Goal: Task Accomplishment & Management: Use online tool/utility

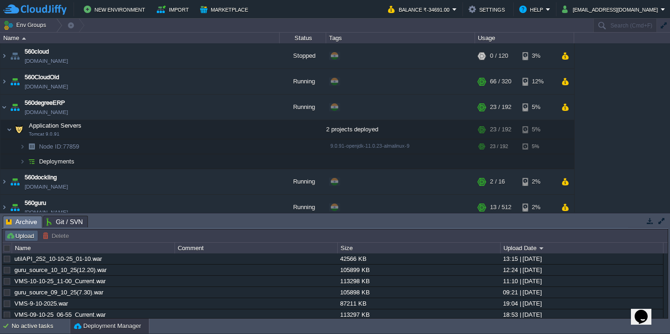
click at [27, 234] on button "Upload" at bounding box center [21, 235] width 31 height 8
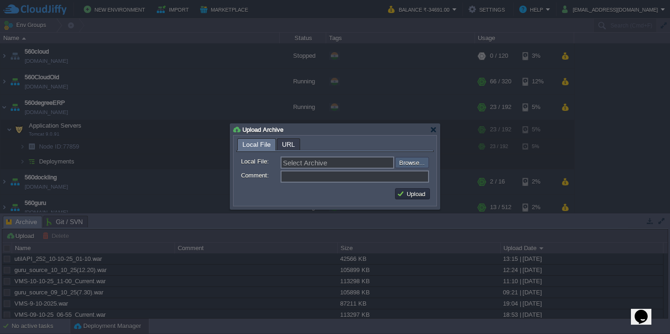
click at [404, 163] on input "file" at bounding box center [370, 162] width 118 height 11
type input "C:\fakepath\VMS-10-10-25_03-00_Current.war"
type input "VMS-10-10-25_03-00_Current.war"
click at [410, 198] on button "Upload" at bounding box center [412, 193] width 31 height 8
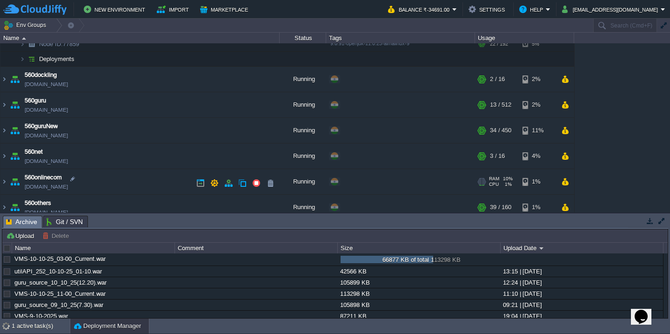
scroll to position [114, 0]
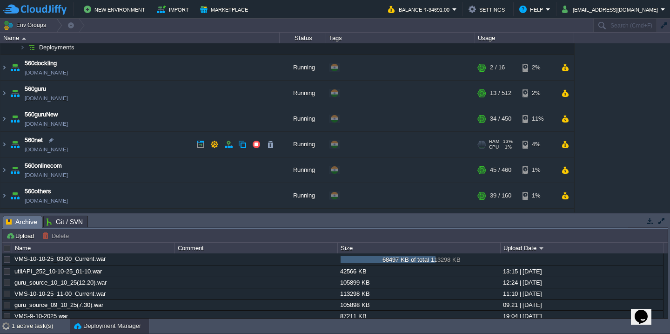
click at [113, 147] on td "560net [DOMAIN_NAME]" at bounding box center [139, 145] width 279 height 26
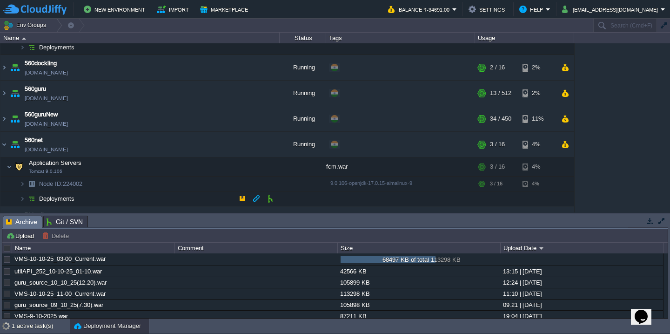
click at [108, 197] on td "Deployments" at bounding box center [139, 198] width 279 height 15
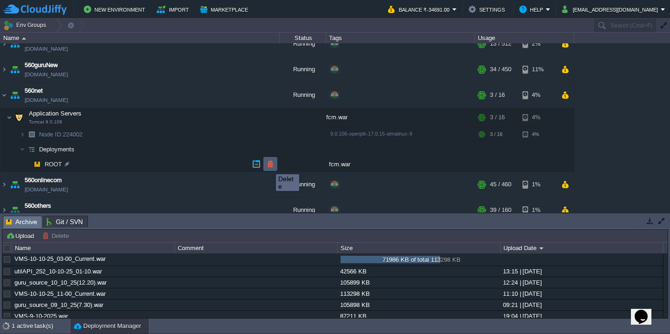
click at [269, 166] on button "button" at bounding box center [270, 164] width 8 height 8
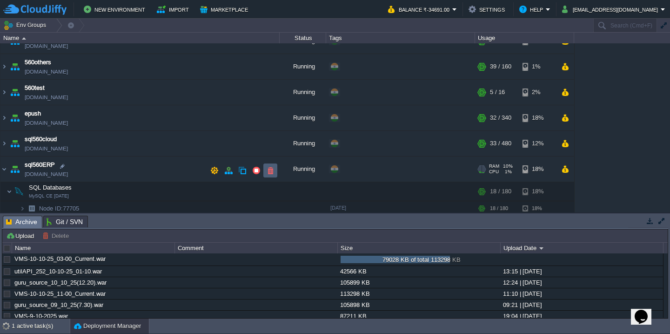
scroll to position [306, 0]
click at [173, 94] on td "560test [DOMAIN_NAME]" at bounding box center [139, 93] width 279 height 26
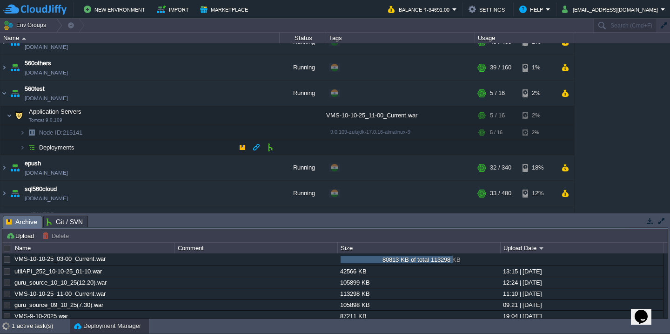
click at [160, 148] on td "Deployments" at bounding box center [139, 147] width 279 height 15
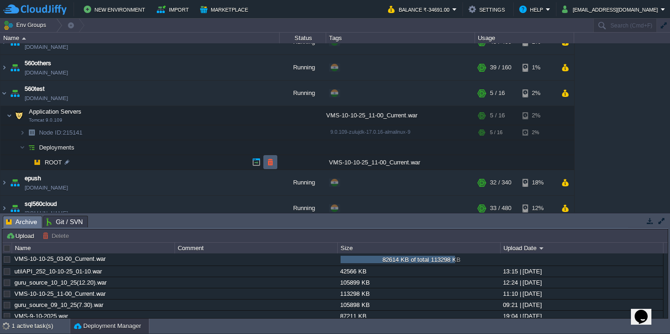
click at [270, 162] on button "button" at bounding box center [270, 162] width 8 height 8
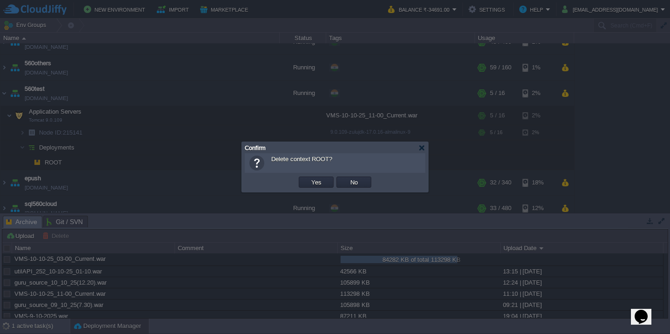
click at [308, 178] on button "Yes" at bounding box center [316, 182] width 16 height 8
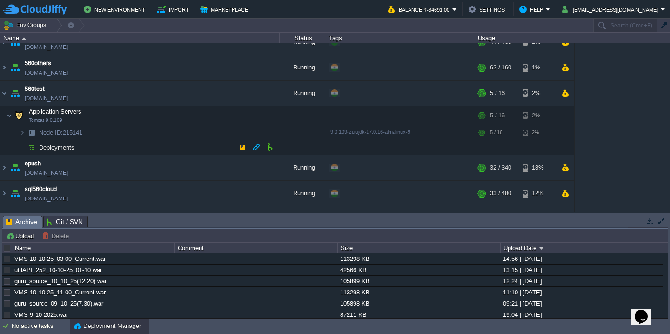
click at [151, 148] on td "Deployments" at bounding box center [139, 147] width 279 height 15
click at [149, 261] on button "button" at bounding box center [152, 259] width 8 height 8
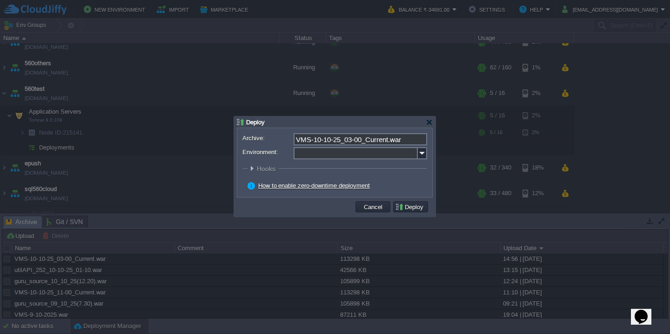
click at [331, 159] on input "Environment:" at bounding box center [356, 153] width 124 height 12
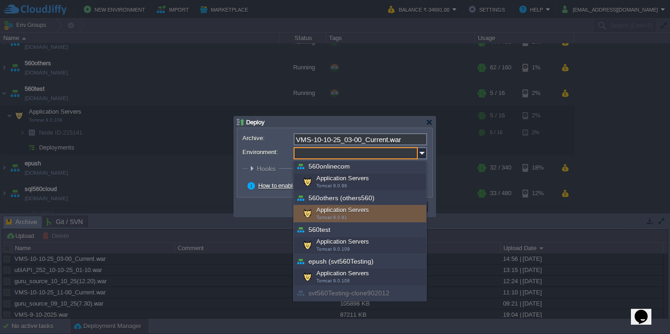
scroll to position [203, 0]
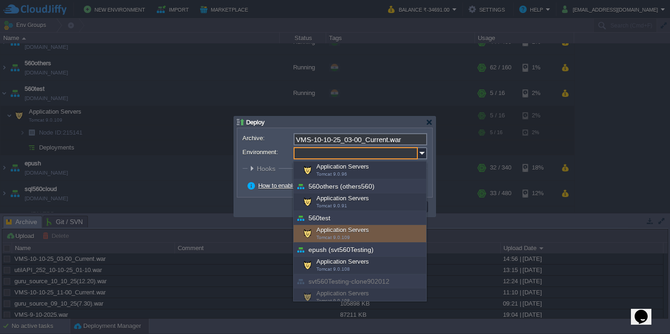
click at [343, 234] on span "Tomcat 9.0.109" at bounding box center [332, 236] width 33 height 5
type input "Application Servers (560test)"
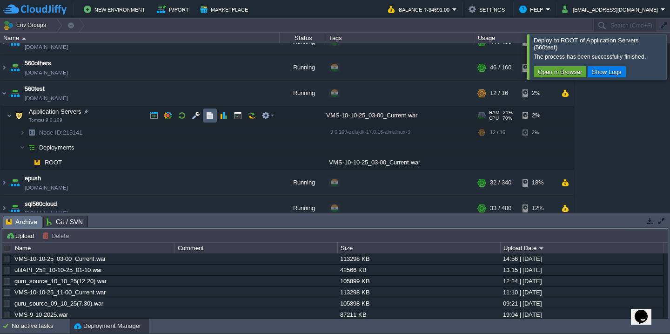
click at [213, 114] on button "button" at bounding box center [210, 115] width 8 height 8
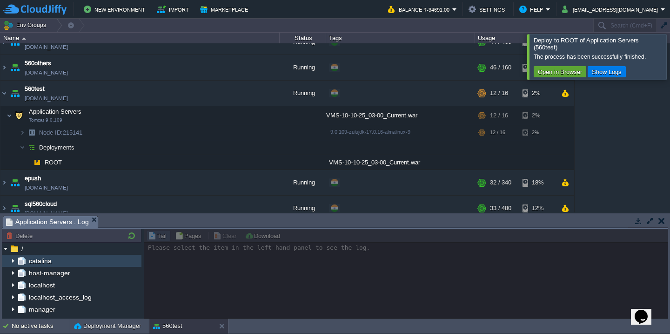
click at [13, 260] on img at bounding box center [12, 261] width 7 height 12
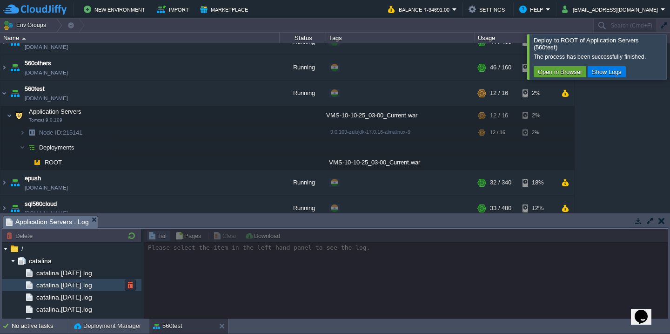
scroll to position [58, 0]
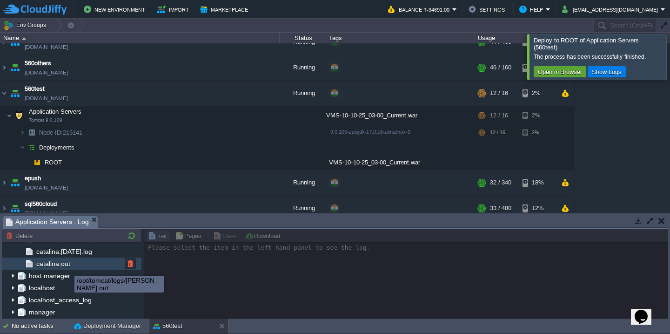
click at [69, 266] on span "catalina.out" at bounding box center [52, 263] width 37 height 8
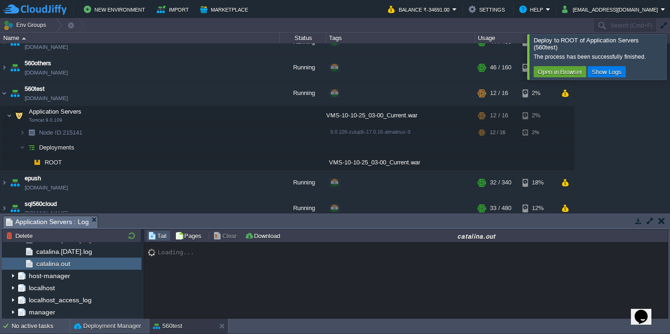
click at [670, 51] on div at bounding box center [681, 56] width 0 height 45
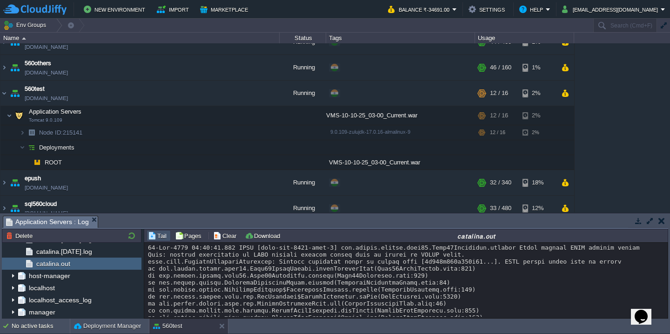
scroll to position [7065, 0]
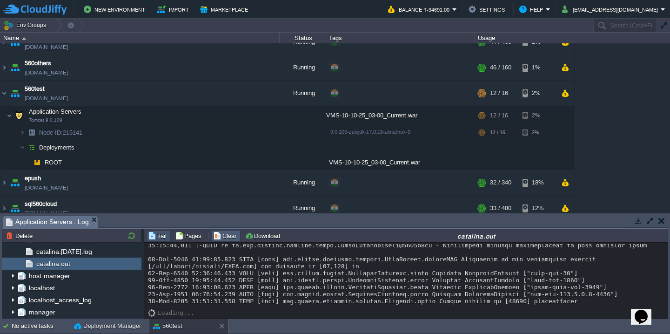
click at [221, 236] on button "Clear" at bounding box center [226, 235] width 26 height 8
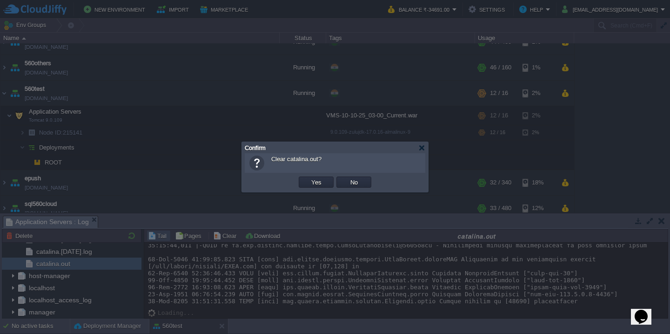
click at [308, 178] on button "Yes" at bounding box center [316, 182] width 16 height 8
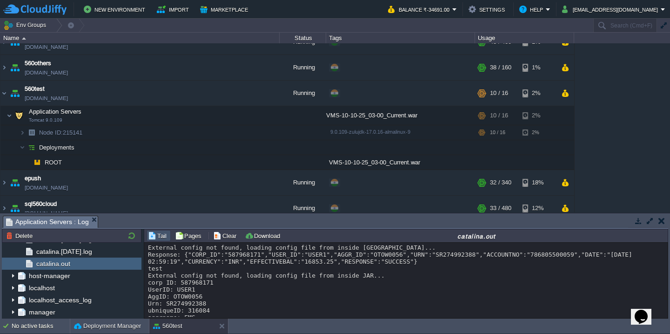
scroll to position [30, 0]
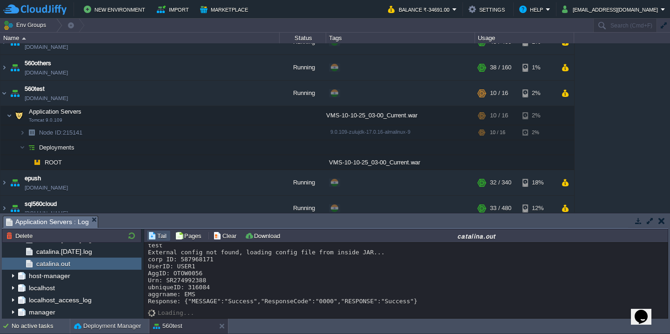
click at [652, 222] on button "button" at bounding box center [650, 220] width 8 height 8
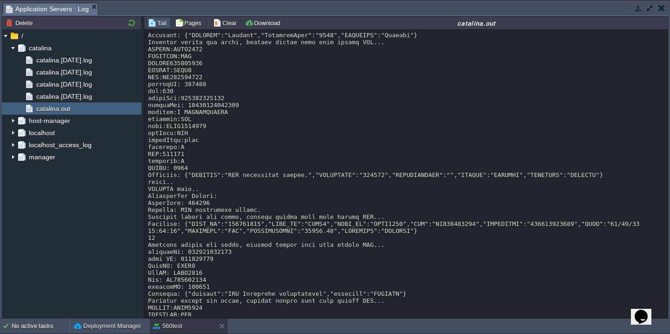
scroll to position [251, 0]
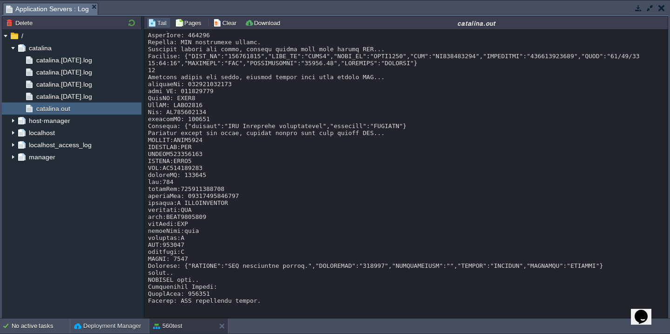
drag, startPoint x: 281, startPoint y: 303, endPoint x: 265, endPoint y: 231, distance: 73.6
click at [265, 231] on div at bounding box center [406, 45] width 516 height 516
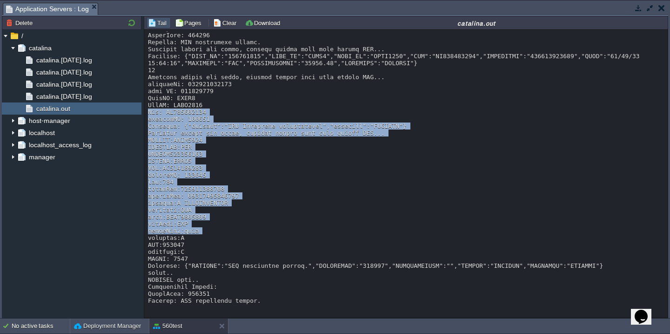
drag, startPoint x: 265, startPoint y: 231, endPoint x: 254, endPoint y: 108, distance: 123.8
click at [254, 108] on div at bounding box center [406, 45] width 516 height 516
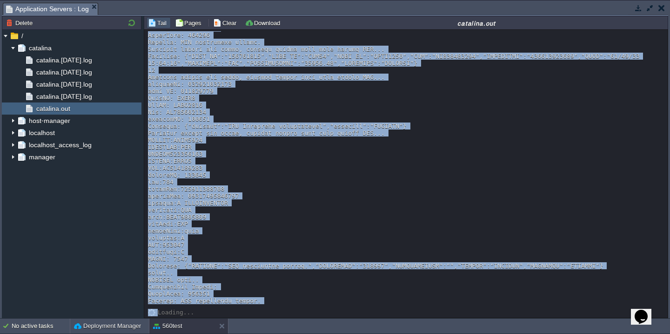
copy div "External config not found, loading config file from inside [GEOGRAPHIC_DATA]...…"
drag, startPoint x: 148, startPoint y: 40, endPoint x: 261, endPoint y: 307, distance: 289.4
click at [261, 307] on div "Loading..." at bounding box center [405, 174] width 523 height 288
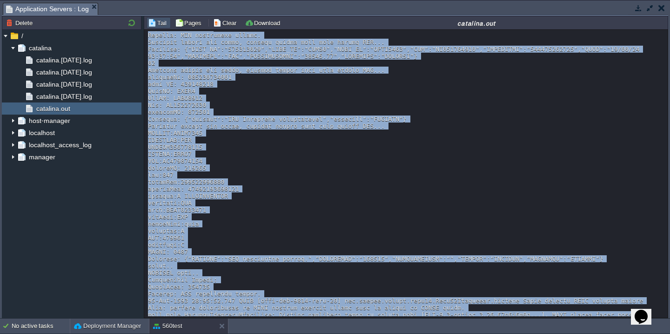
scroll to position [348, 0]
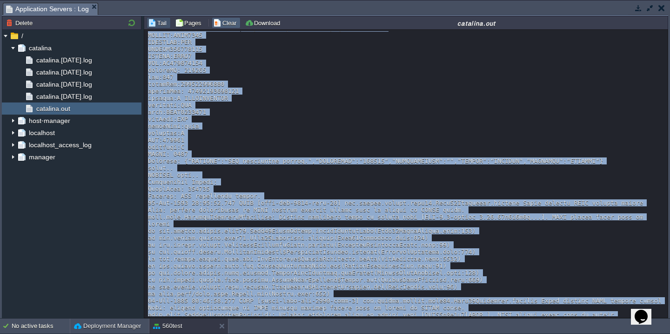
click at [221, 24] on button "Clear" at bounding box center [226, 23] width 26 height 8
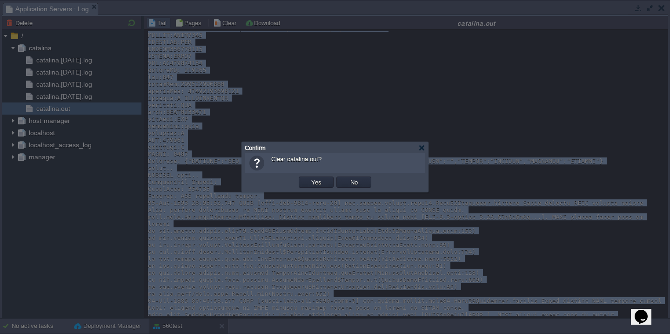
click at [308, 178] on button "Yes" at bounding box center [316, 182] width 16 height 8
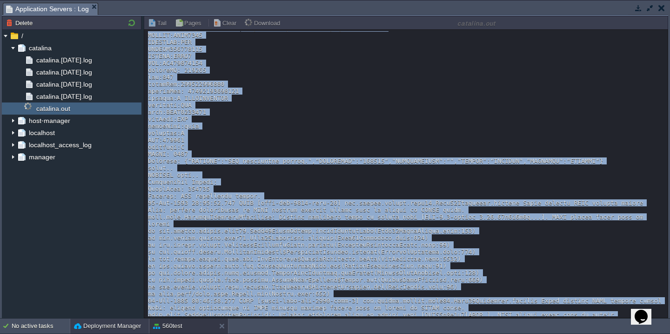
click at [97, 329] on button "Deployment Manager" at bounding box center [107, 325] width 67 height 9
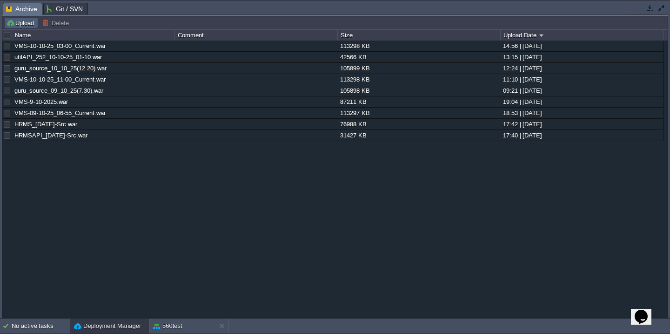
click at [19, 24] on button "Upload" at bounding box center [21, 23] width 31 height 8
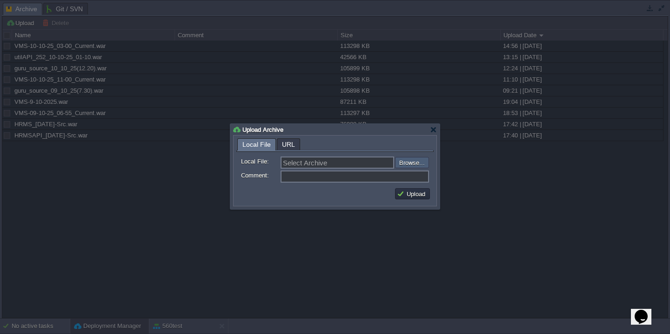
click at [407, 164] on input "file" at bounding box center [370, 162] width 118 height 11
type input "C:\fakepath\VMS-10-10-25_03-30_Current.war"
type input "VMS-10-10-25_03-30_Current.war"
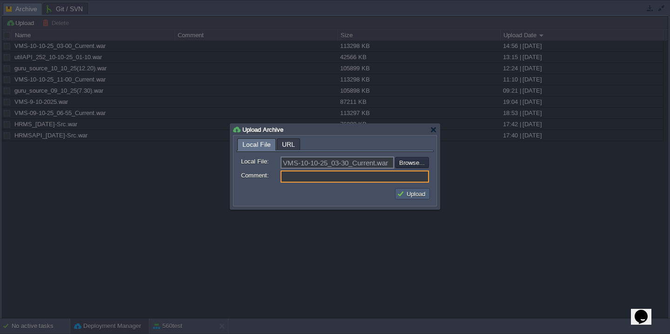
click at [410, 194] on button "Upload" at bounding box center [412, 193] width 31 height 8
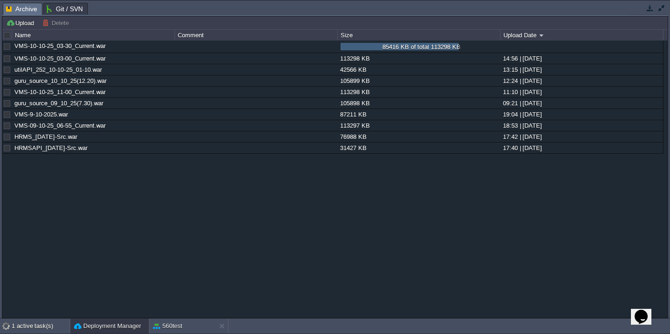
click at [660, 8] on button "button" at bounding box center [661, 8] width 8 height 8
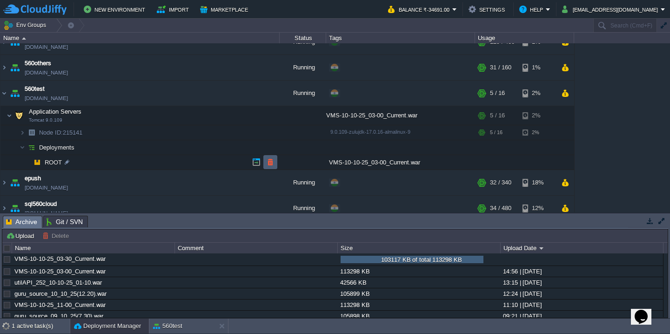
click at [275, 161] on td at bounding box center [270, 162] width 14 height 14
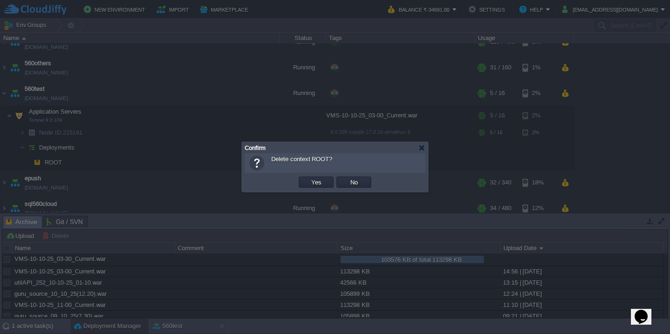
click at [308, 178] on button "Yes" at bounding box center [316, 182] width 16 height 8
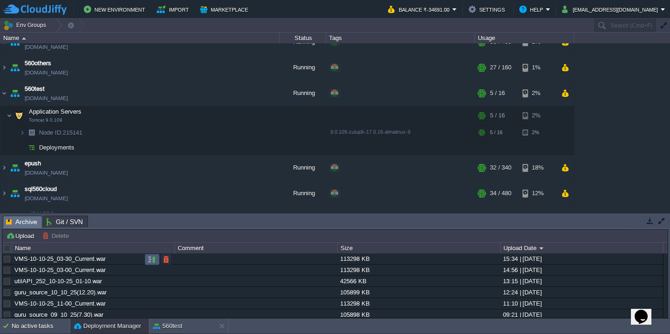
click at [151, 256] on button "button" at bounding box center [152, 259] width 8 height 8
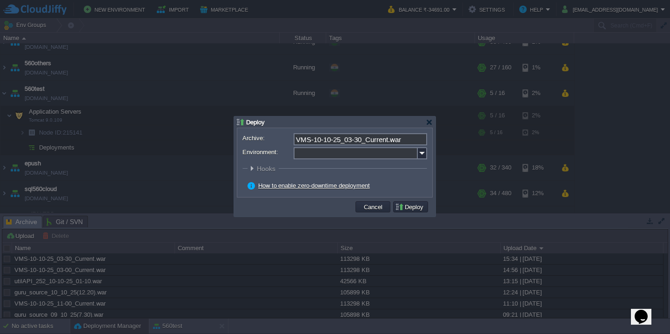
click at [368, 153] on input "Environment:" at bounding box center [356, 153] width 124 height 12
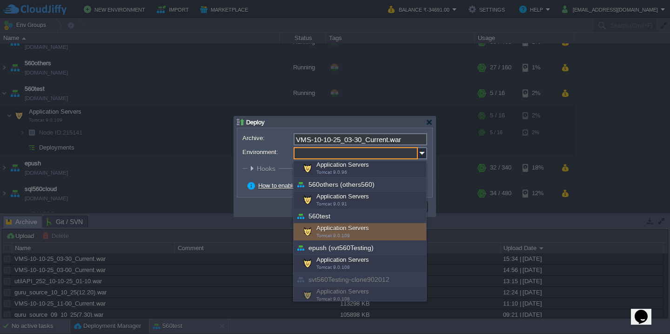
scroll to position [205, 0]
click at [350, 234] on div "Application Servers Tomcat 9.0.109" at bounding box center [360, 232] width 133 height 18
type input "Application Servers (560test)"
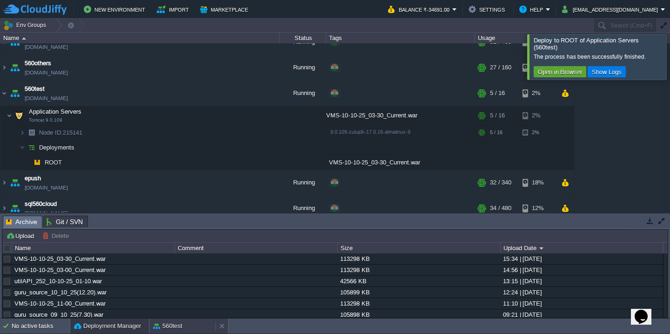
click at [183, 322] on div "560test" at bounding box center [182, 325] width 66 height 15
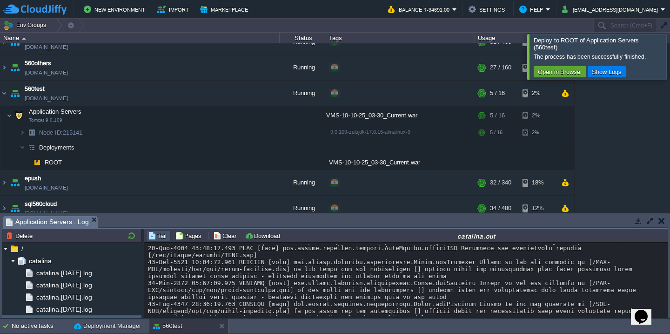
click at [650, 218] on button "button" at bounding box center [650, 220] width 8 height 8
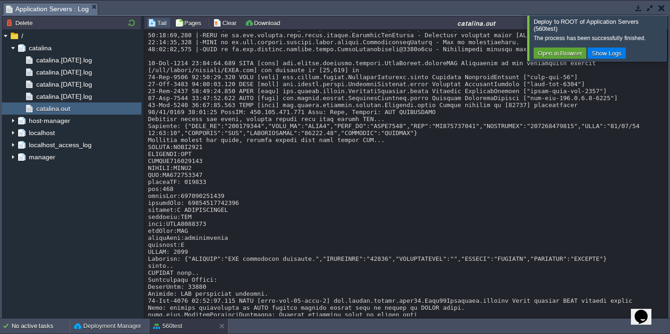
scroll to position [6965, 0]
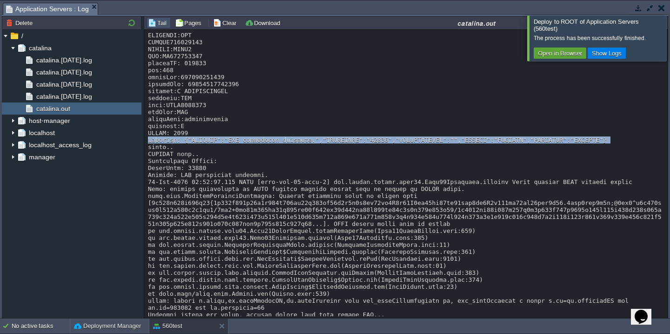
click at [670, 34] on div at bounding box center [681, 37] width 0 height 45
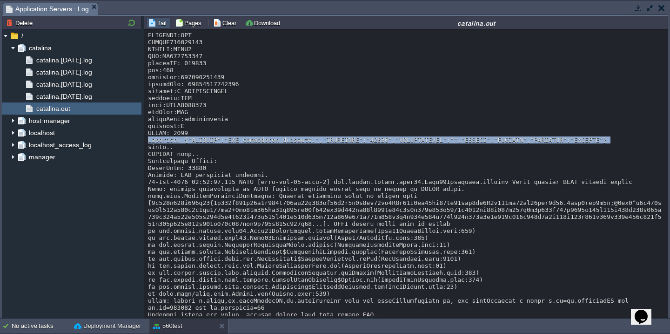
click at [649, 9] on button "button" at bounding box center [650, 8] width 8 height 8
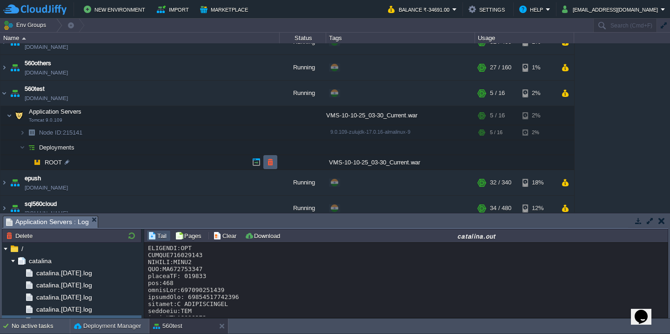
click at [263, 161] on td at bounding box center [270, 162] width 14 height 14
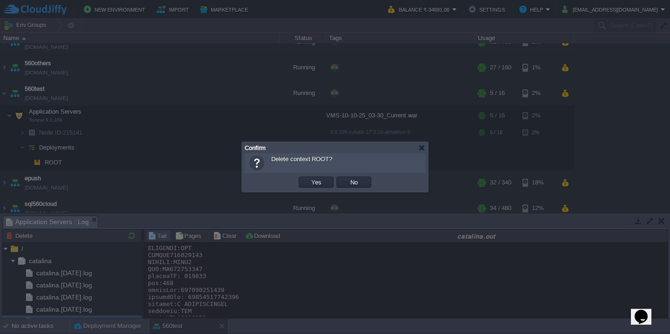
click at [308, 178] on button "Yes" at bounding box center [316, 182] width 16 height 8
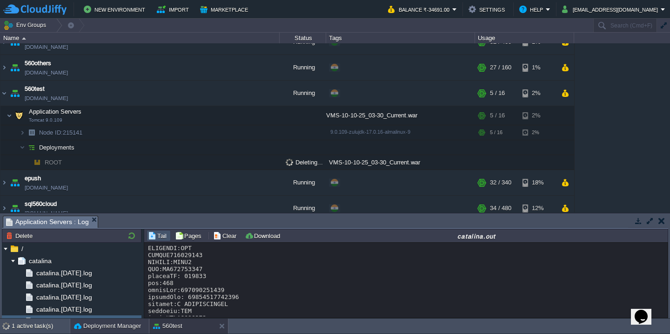
click at [98, 330] on div "Deployment Manager" at bounding box center [109, 325] width 79 height 15
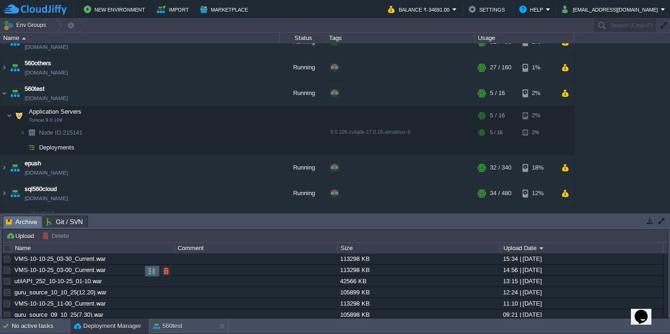
click at [149, 275] on button "button" at bounding box center [152, 271] width 8 height 8
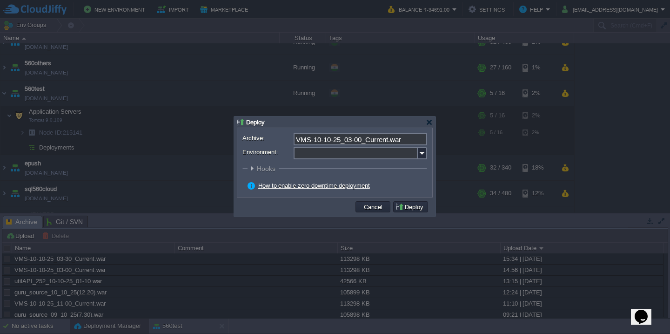
click at [339, 155] on input "Environment:" at bounding box center [356, 153] width 124 height 12
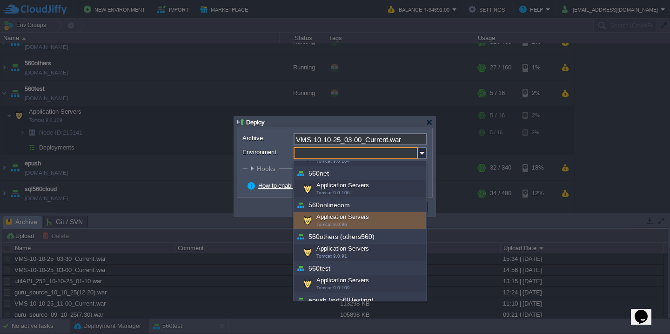
scroll to position [160, 0]
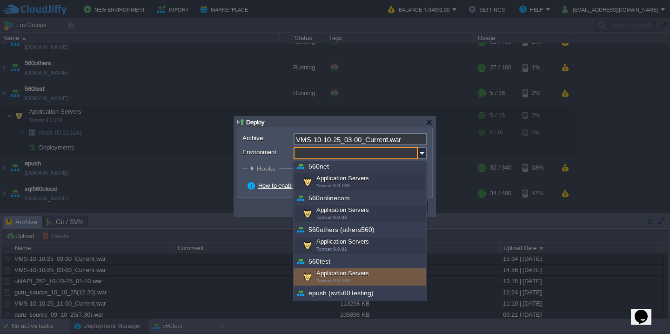
click at [342, 275] on div "Application Servers Tomcat 9.0.109" at bounding box center [360, 277] width 133 height 18
type input "Application Servers (560test)"
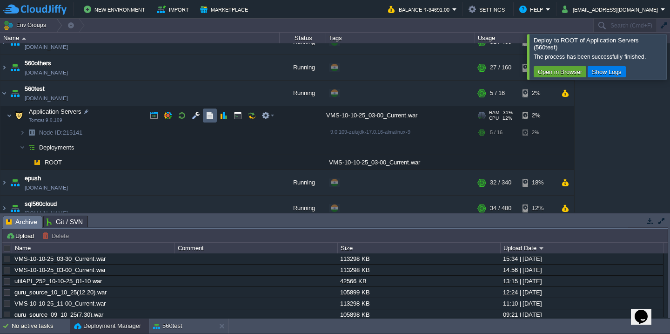
click at [204, 117] on td at bounding box center [210, 115] width 14 height 14
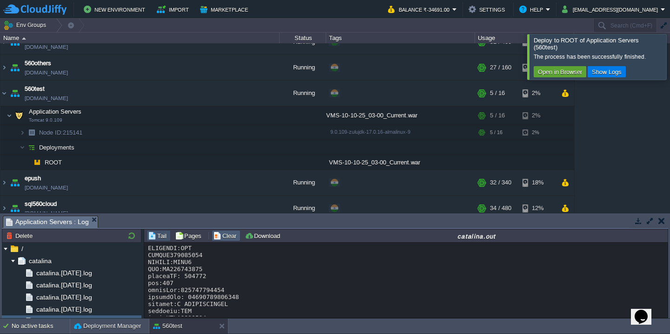
click at [228, 231] on button "Clear" at bounding box center [226, 235] width 26 height 8
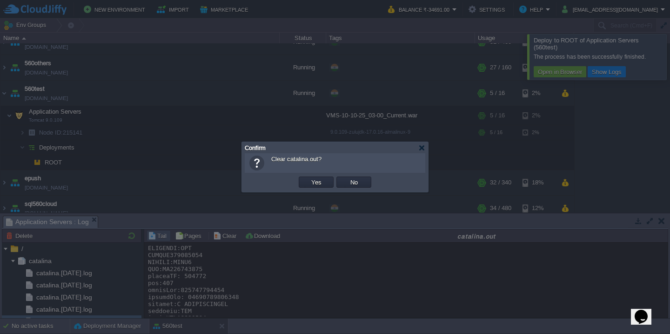
click at [308, 178] on button "Yes" at bounding box center [316, 182] width 16 height 8
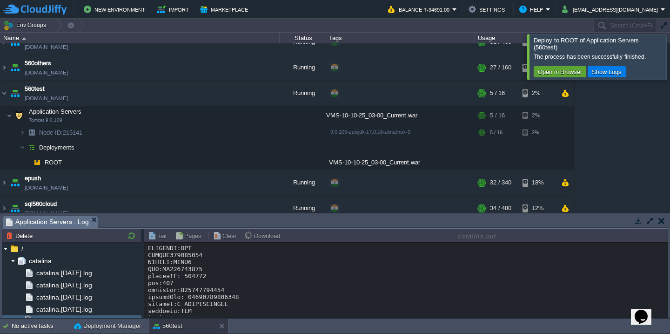
click at [670, 42] on div at bounding box center [681, 56] width 0 height 45
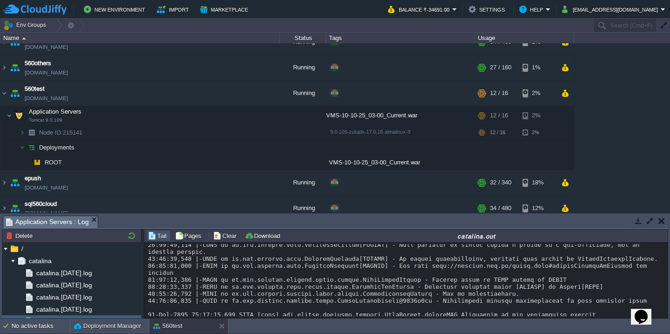
scroll to position [1622, 0]
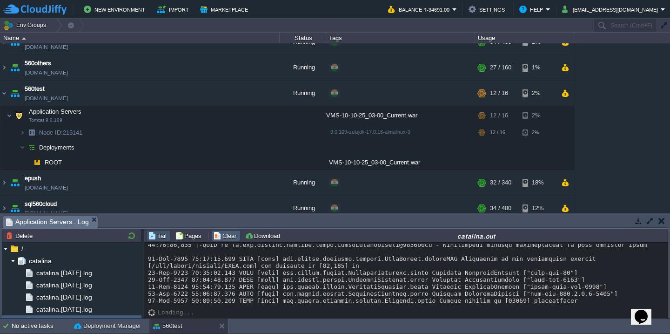
click at [221, 236] on button "Clear" at bounding box center [226, 235] width 26 height 8
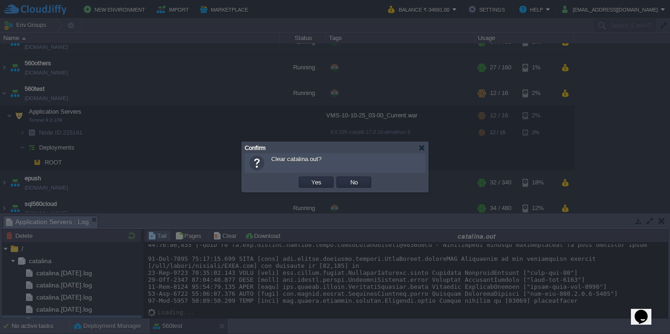
click at [308, 178] on button "Yes" at bounding box center [316, 182] width 16 height 8
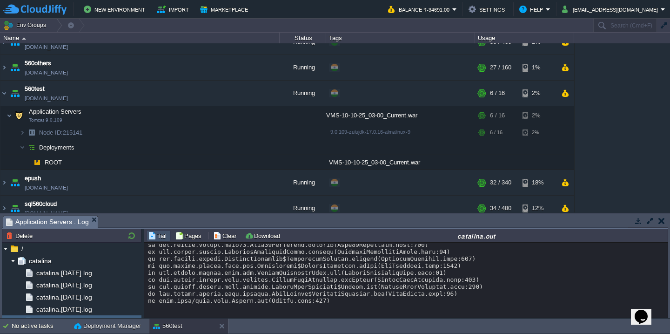
scroll to position [0, 0]
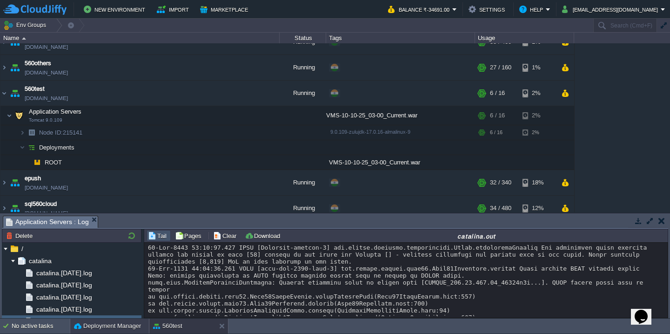
click at [90, 324] on button "Deployment Manager" at bounding box center [107, 325] width 67 height 9
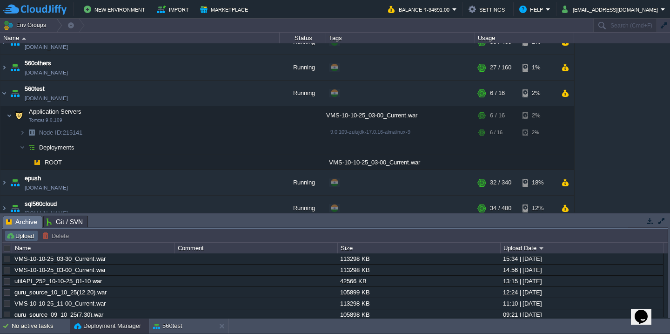
click at [24, 236] on button "Upload" at bounding box center [21, 235] width 31 height 8
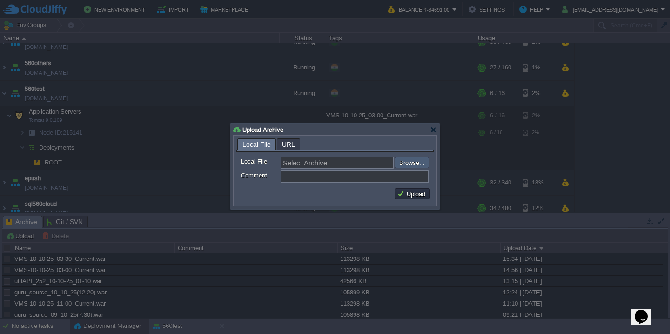
click at [404, 164] on input "file" at bounding box center [370, 162] width 118 height 11
type input "C:\fakepath\SVT-10-10-2025.war"
type input "SVT-10-10-2025.war"
click at [409, 192] on button "Upload" at bounding box center [412, 193] width 31 height 8
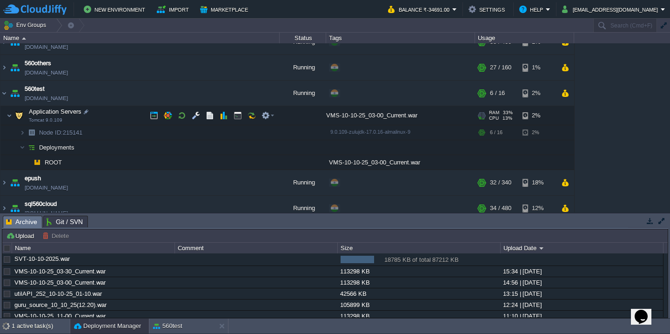
click at [108, 111] on td "Application Servers Tomcat 9.0.109" at bounding box center [139, 115] width 279 height 19
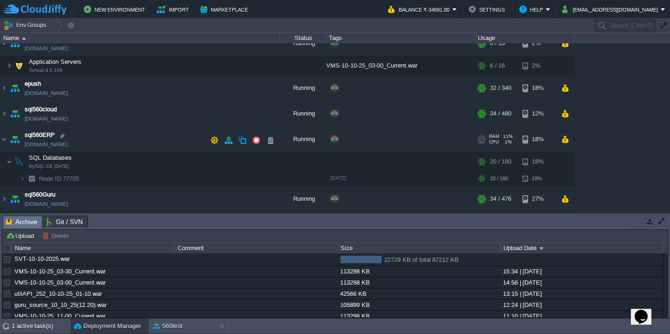
scroll to position [381, 0]
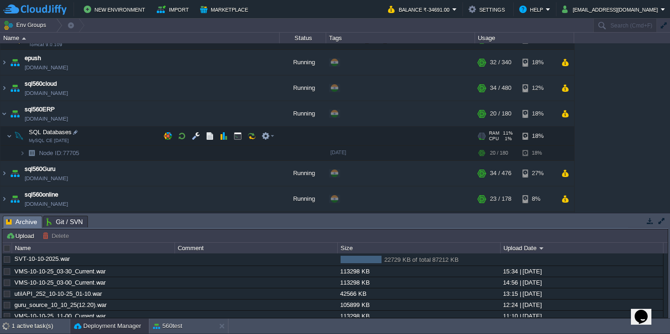
click at [108, 133] on td "SQL Databases MySQL CE [DATE]" at bounding box center [139, 136] width 279 height 19
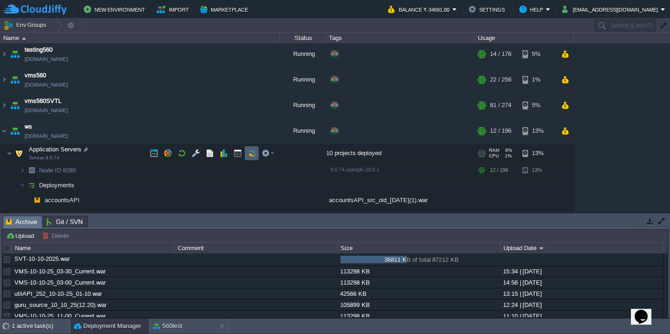
scroll to position [732, 0]
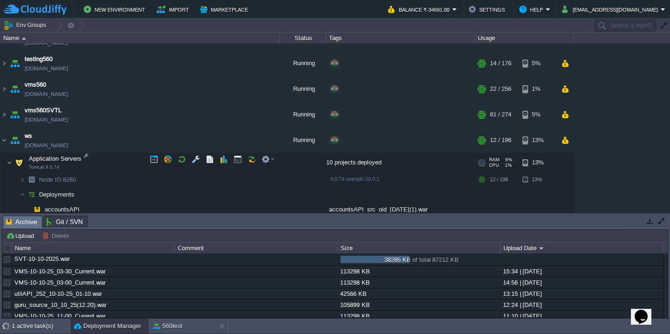
click at [123, 162] on td "Application Servers Tomcat 9.0.74" at bounding box center [139, 162] width 279 height 19
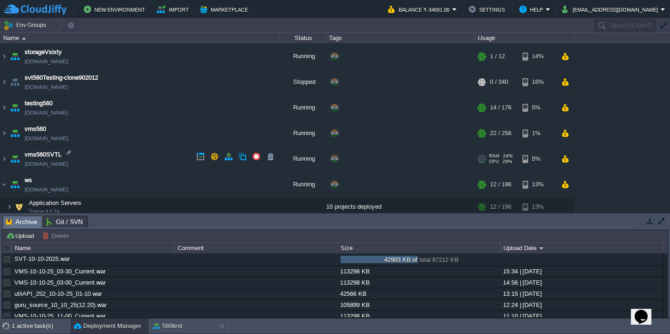
scroll to position [690, 0]
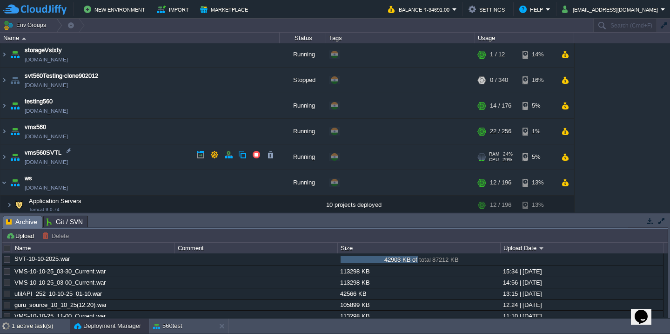
click at [110, 161] on td "vms560SVTL [DOMAIN_NAME]" at bounding box center [139, 157] width 279 height 26
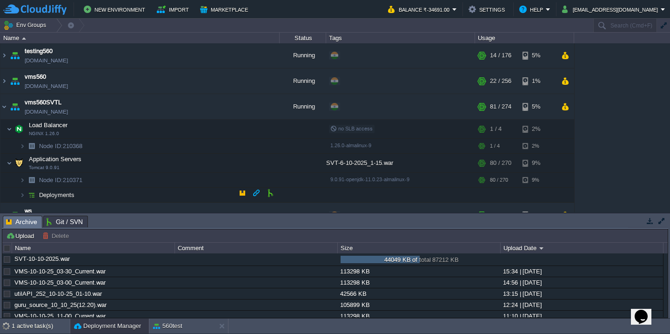
scroll to position [739, 0]
click at [109, 194] on td "Deployments" at bounding box center [139, 195] width 279 height 15
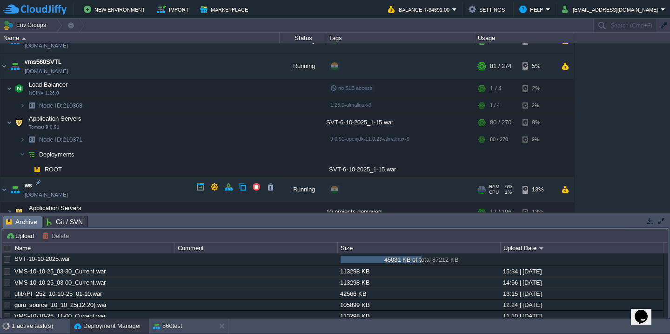
scroll to position [781, 0]
click at [268, 164] on button "button" at bounding box center [270, 165] width 8 height 8
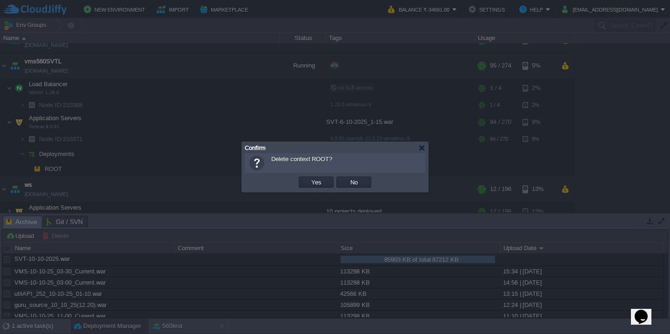
click at [308, 178] on button "Yes" at bounding box center [316, 182] width 16 height 8
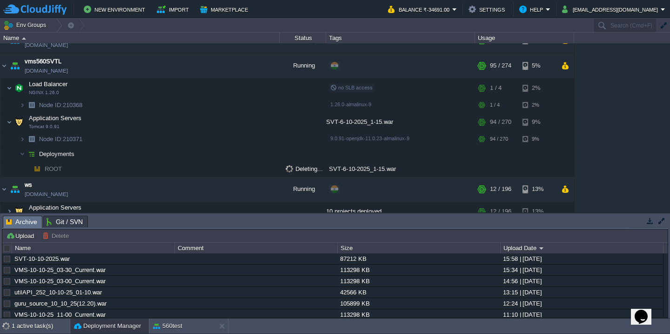
scroll to position [771, 0]
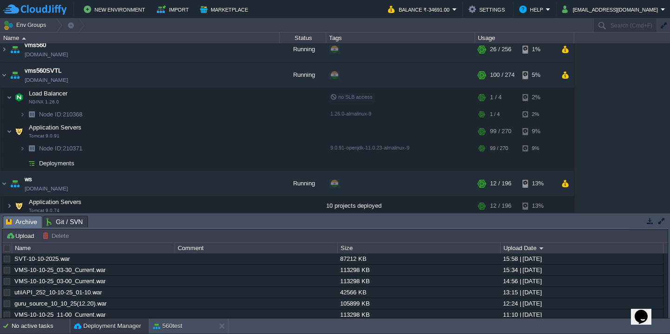
click at [37, 323] on div "No active tasks" at bounding box center [41, 325] width 58 height 15
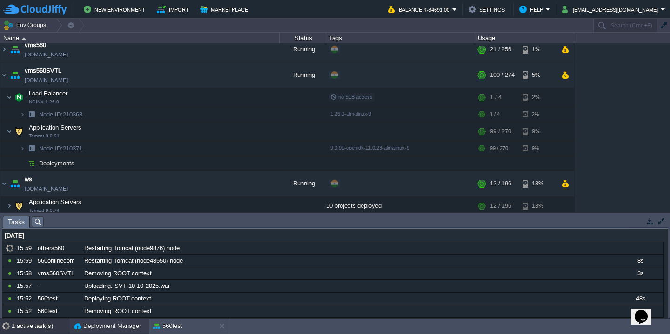
click at [95, 324] on button "Deployment Manager" at bounding box center [107, 325] width 67 height 9
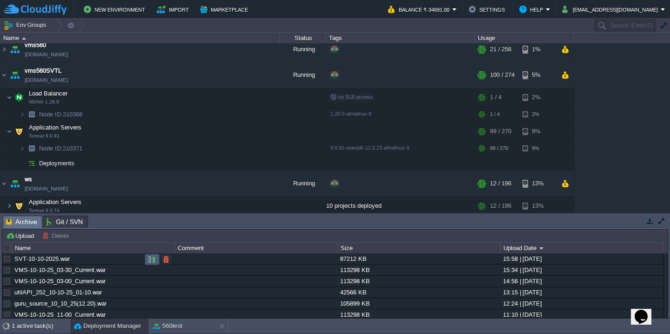
click at [151, 256] on button "button" at bounding box center [152, 259] width 8 height 8
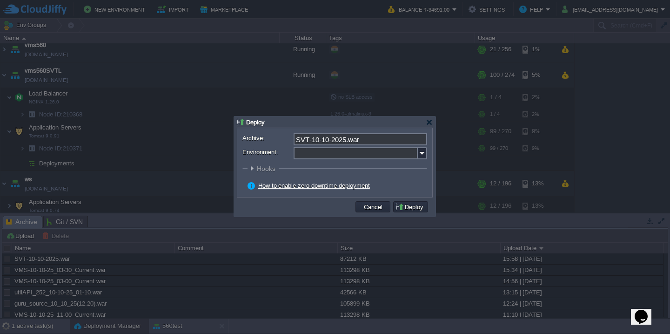
click at [311, 156] on input "Environment:" at bounding box center [356, 153] width 124 height 12
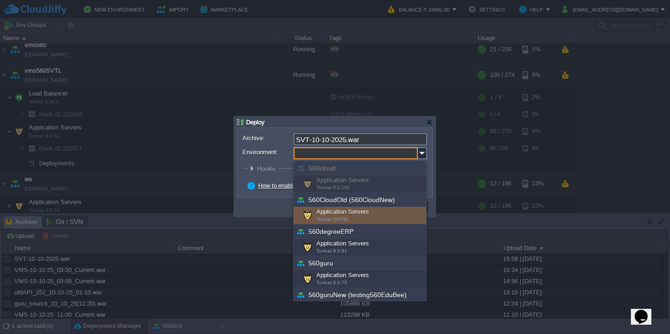
scroll to position [335, 0]
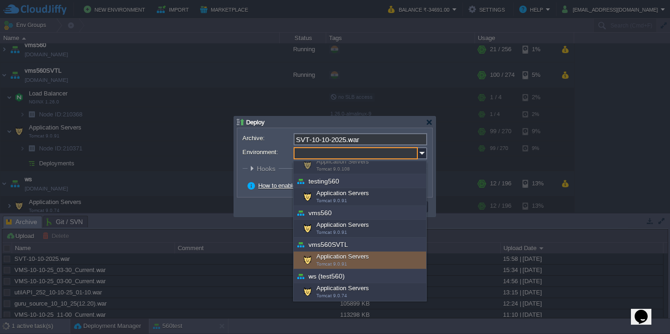
click at [343, 259] on div "Application Servers Tomcat 9.0.91" at bounding box center [360, 260] width 133 height 18
type input "Application Servers (vms560SVTL)"
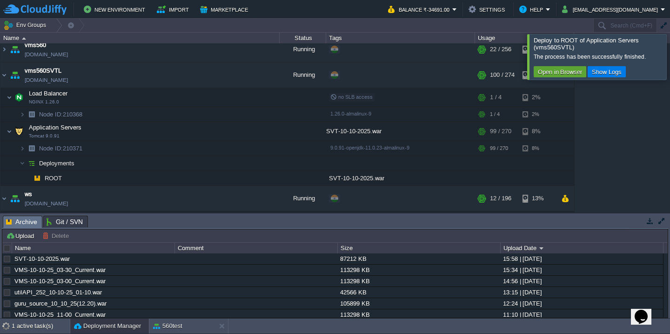
click at [670, 47] on div at bounding box center [681, 56] width 0 height 45
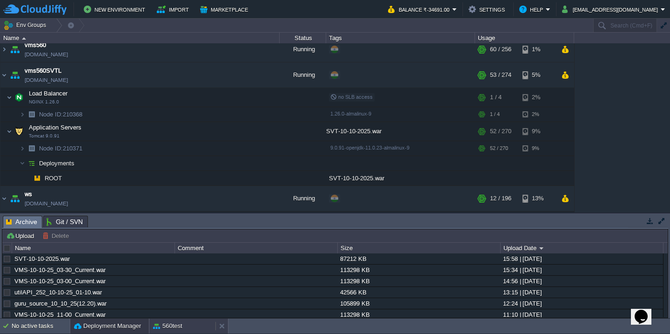
click at [168, 326] on button "560test" at bounding box center [167, 325] width 29 height 9
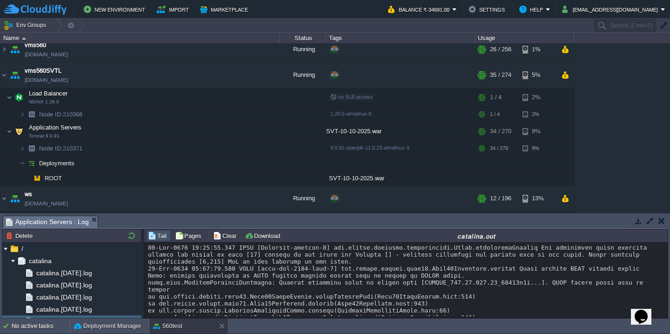
click at [650, 219] on button "button" at bounding box center [650, 220] width 8 height 8
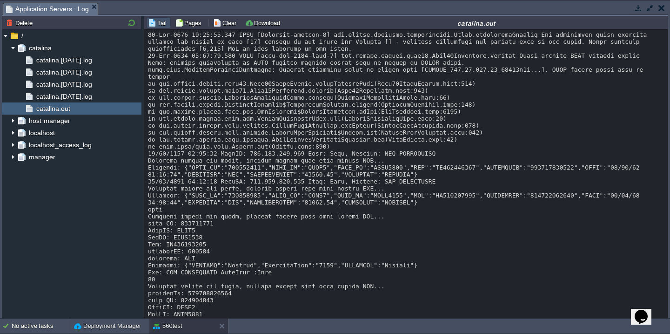
click at [414, 217] on div at bounding box center [406, 272] width 516 height 482
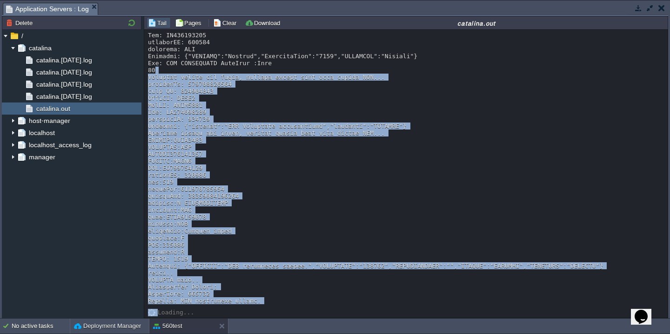
drag, startPoint x: 279, startPoint y: 306, endPoint x: 192, endPoint y: 70, distance: 251.0
click at [192, 70] on div "Loading..." at bounding box center [405, 174] width 523 height 288
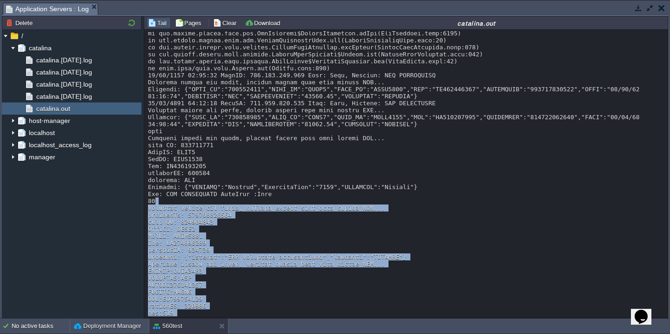
scroll to position [76, 0]
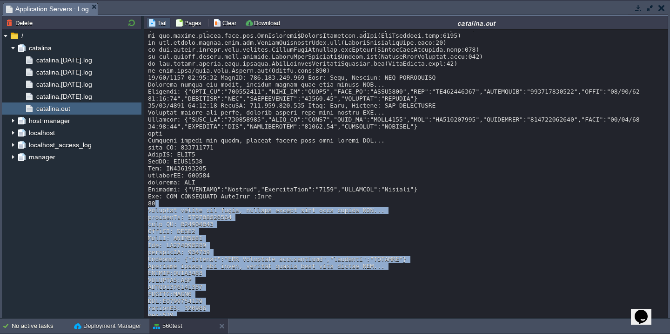
click at [147, 77] on div "Loading..." at bounding box center [405, 174] width 523 height 288
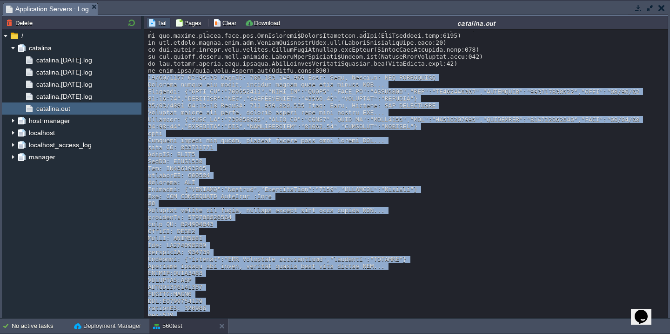
copy div "[DATE] 03:56:51 UserIP: [TECHNICAL_ID] User: Test, Company: EMS TRANSPORTS Exte…"
click at [216, 24] on button "Clear" at bounding box center [226, 23] width 26 height 8
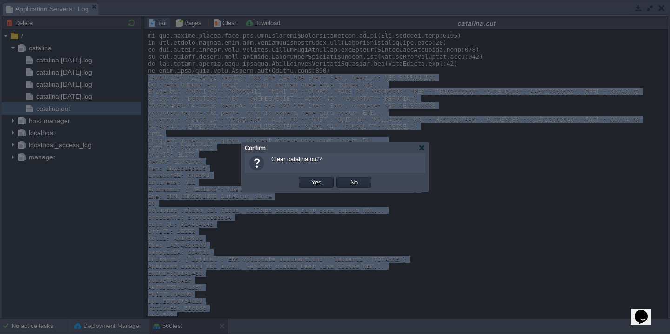
click at [308, 178] on button "Yes" at bounding box center [316, 182] width 16 height 8
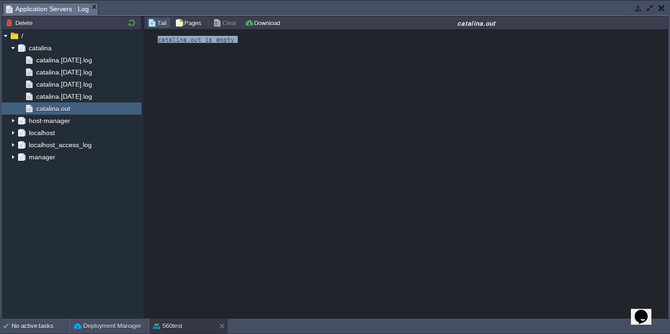
scroll to position [0, 0]
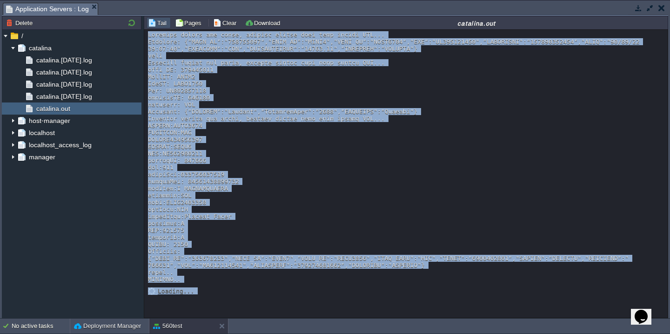
click at [280, 198] on div at bounding box center [406, 156] width 516 height 251
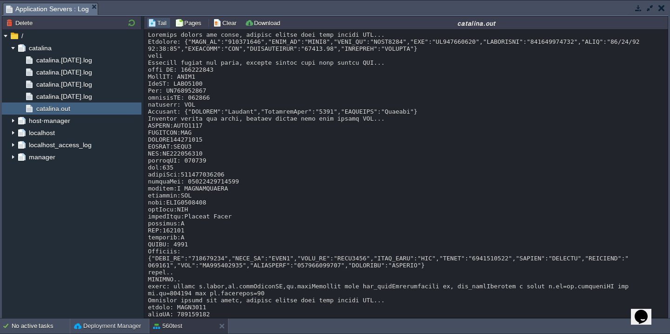
scroll to position [111, 0]
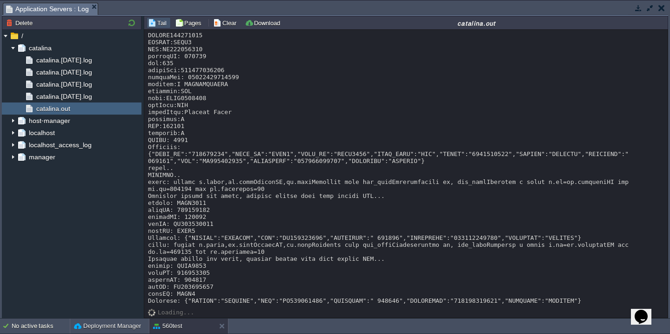
click at [300, 169] on div at bounding box center [406, 115] width 516 height 377
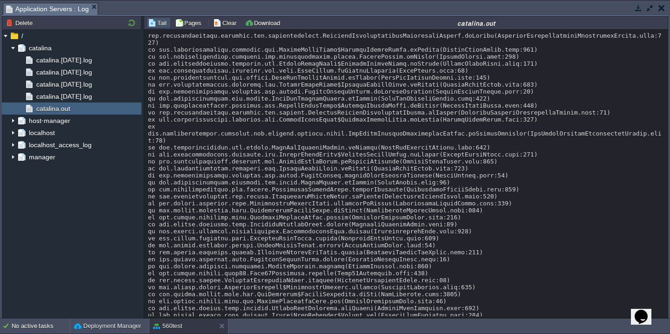
scroll to position [935, 0]
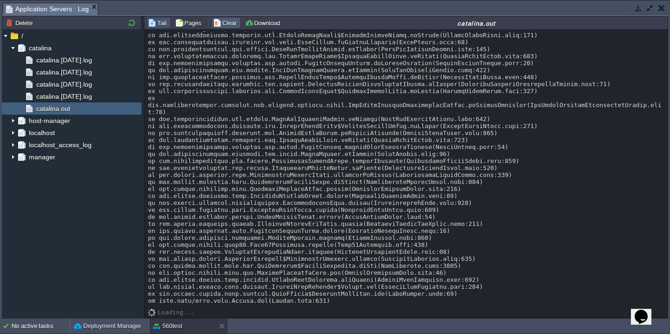
click at [230, 21] on button "Clear" at bounding box center [226, 23] width 26 height 8
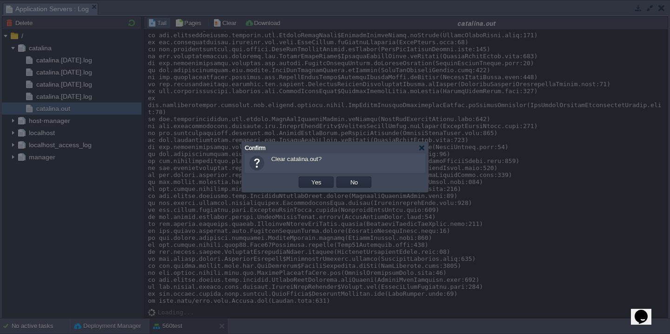
click at [308, 178] on button "Yes" at bounding box center [316, 182] width 16 height 8
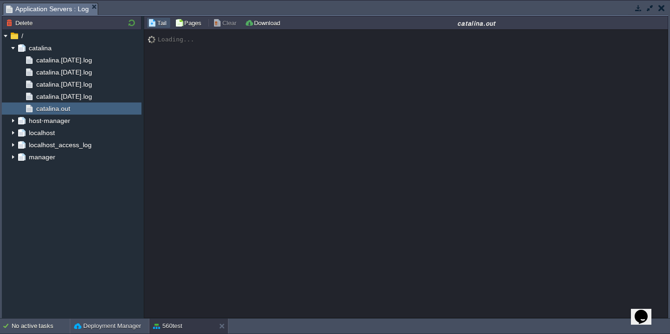
scroll to position [0, 0]
click at [71, 99] on span "catalina.[DATE].log" at bounding box center [63, 96] width 59 height 8
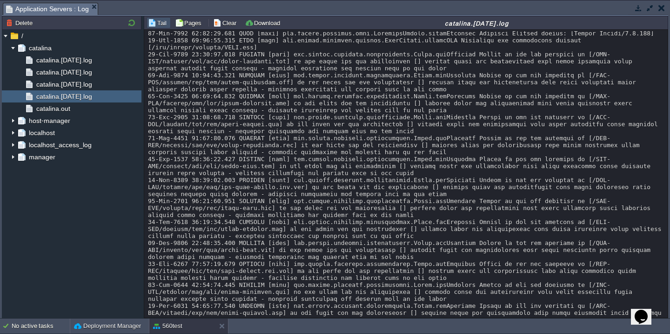
scroll to position [11204, 0]
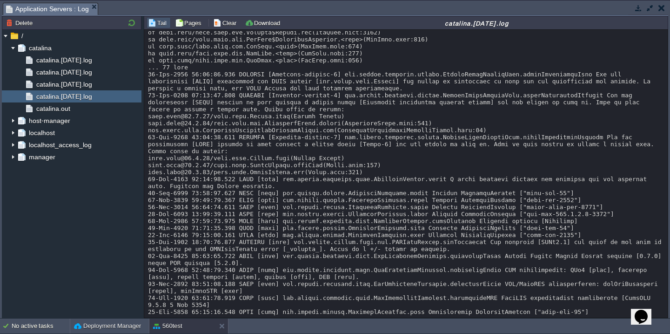
click at [660, 8] on button "button" at bounding box center [661, 8] width 7 height 8
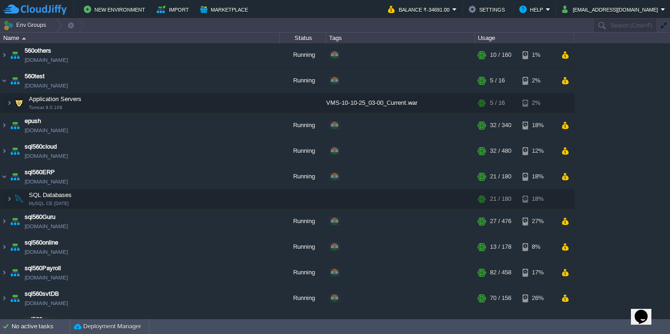
scroll to position [0, 0]
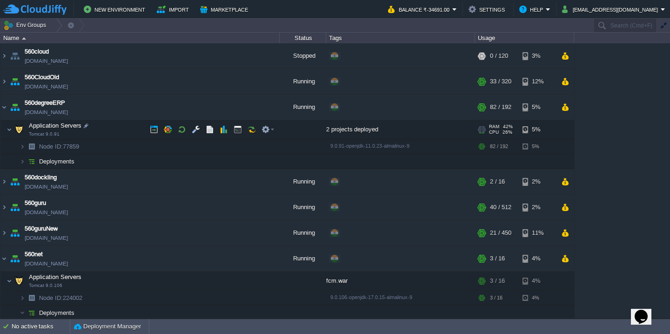
click at [112, 128] on td "Application Servers Tomcat 9.0.91" at bounding box center [139, 129] width 279 height 19
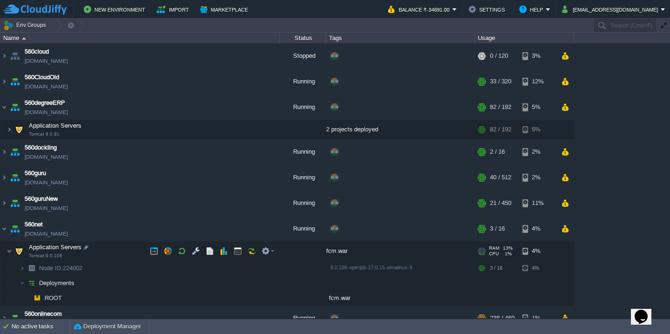
click at [124, 252] on td "Application Servers Tomcat 9.0.106" at bounding box center [139, 250] width 279 height 19
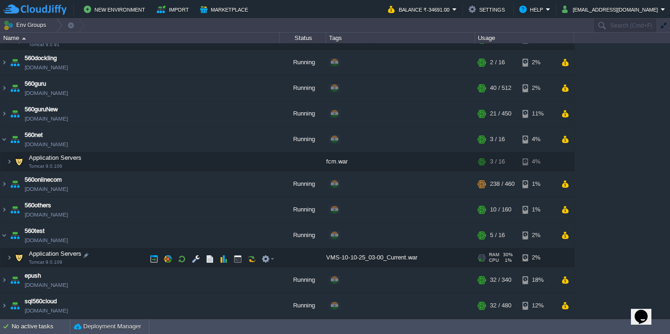
scroll to position [193, 0]
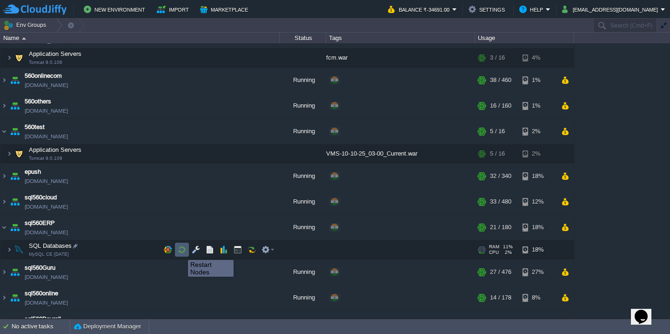
click at [181, 251] on button "button" at bounding box center [182, 249] width 8 height 8
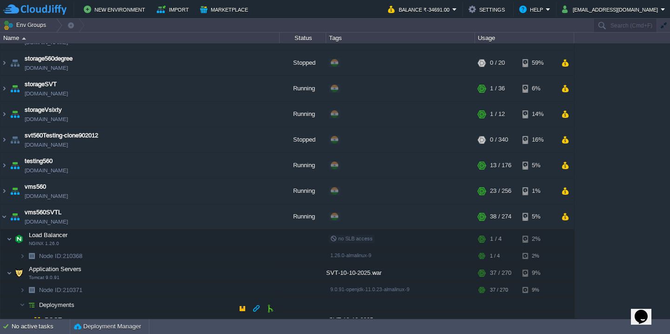
scroll to position [608, 0]
